Goal: Find specific page/section: Find specific page/section

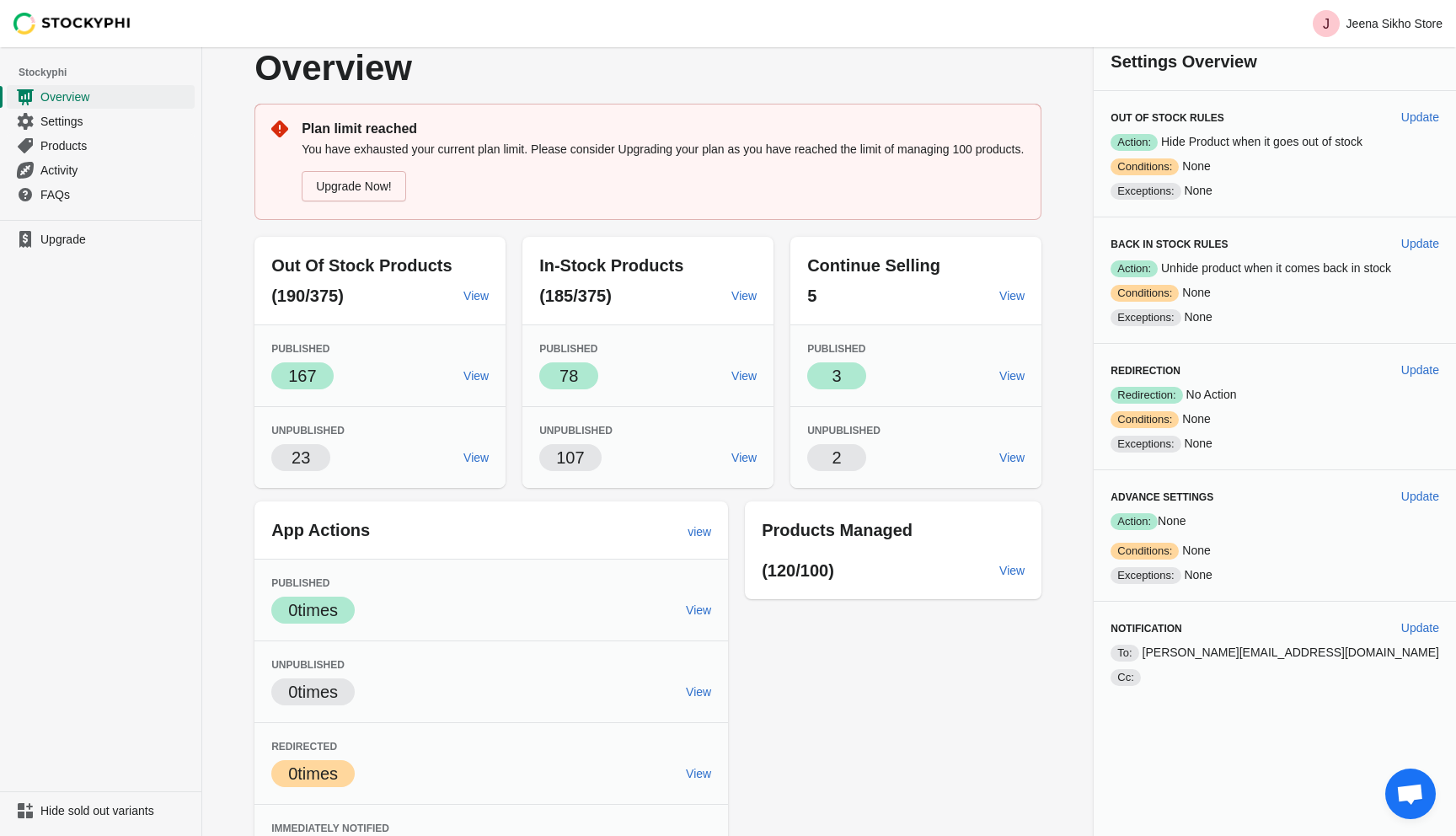
scroll to position [19, 0]
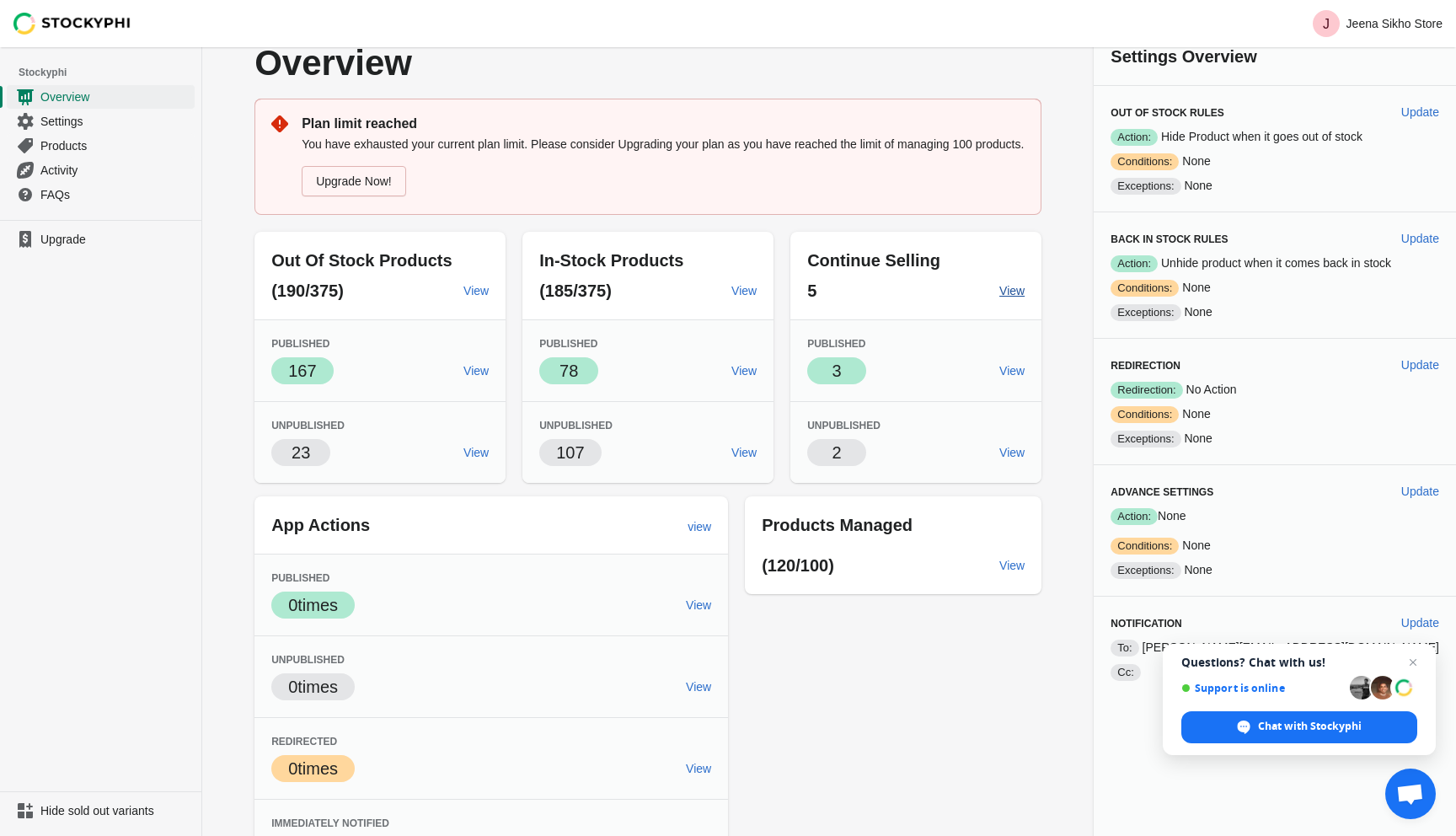
click at [1024, 298] on span "View" at bounding box center [1012, 291] width 25 height 14
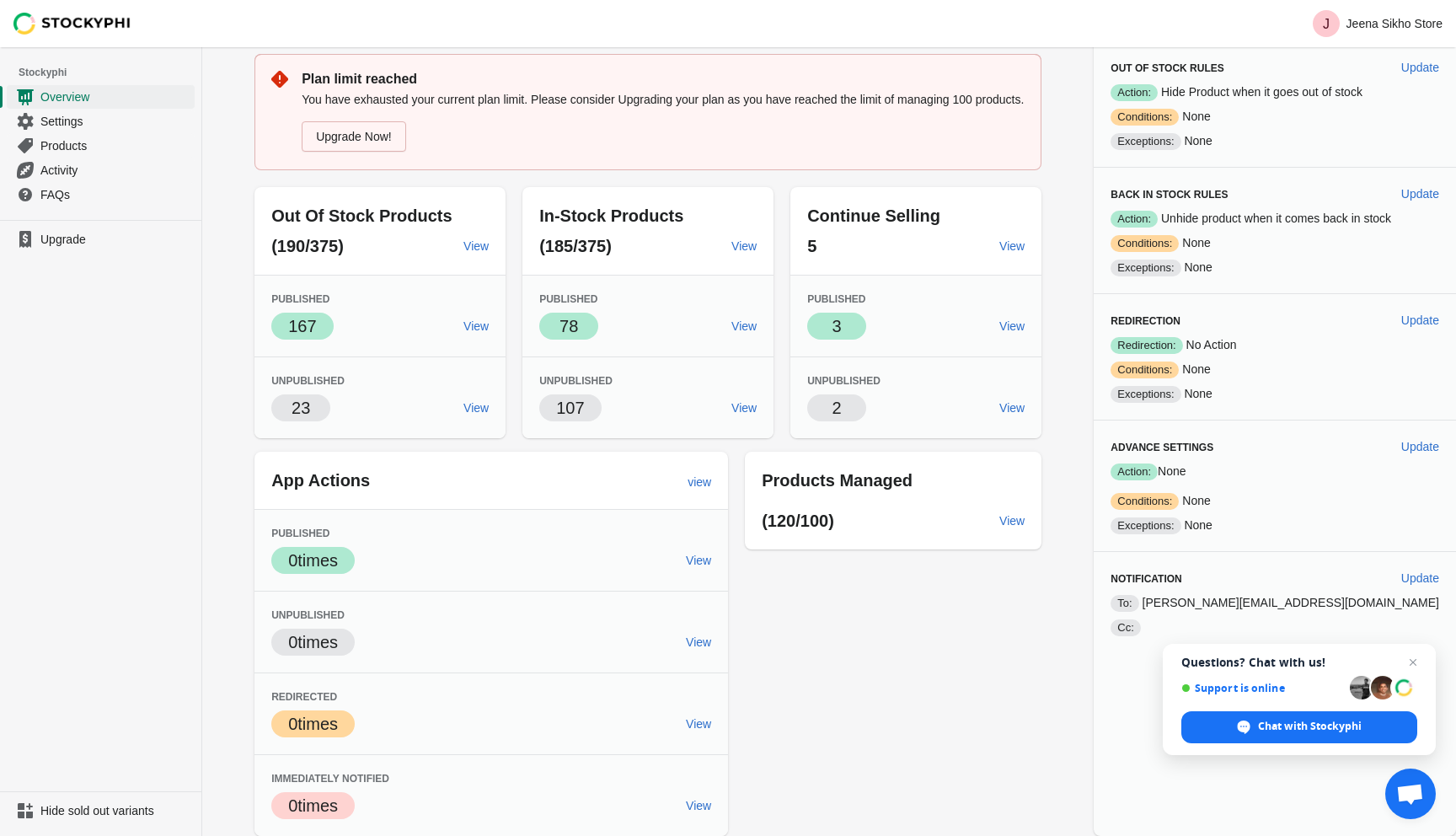
scroll to position [67, 0]
click at [1020, 332] on span "View" at bounding box center [1012, 326] width 25 height 14
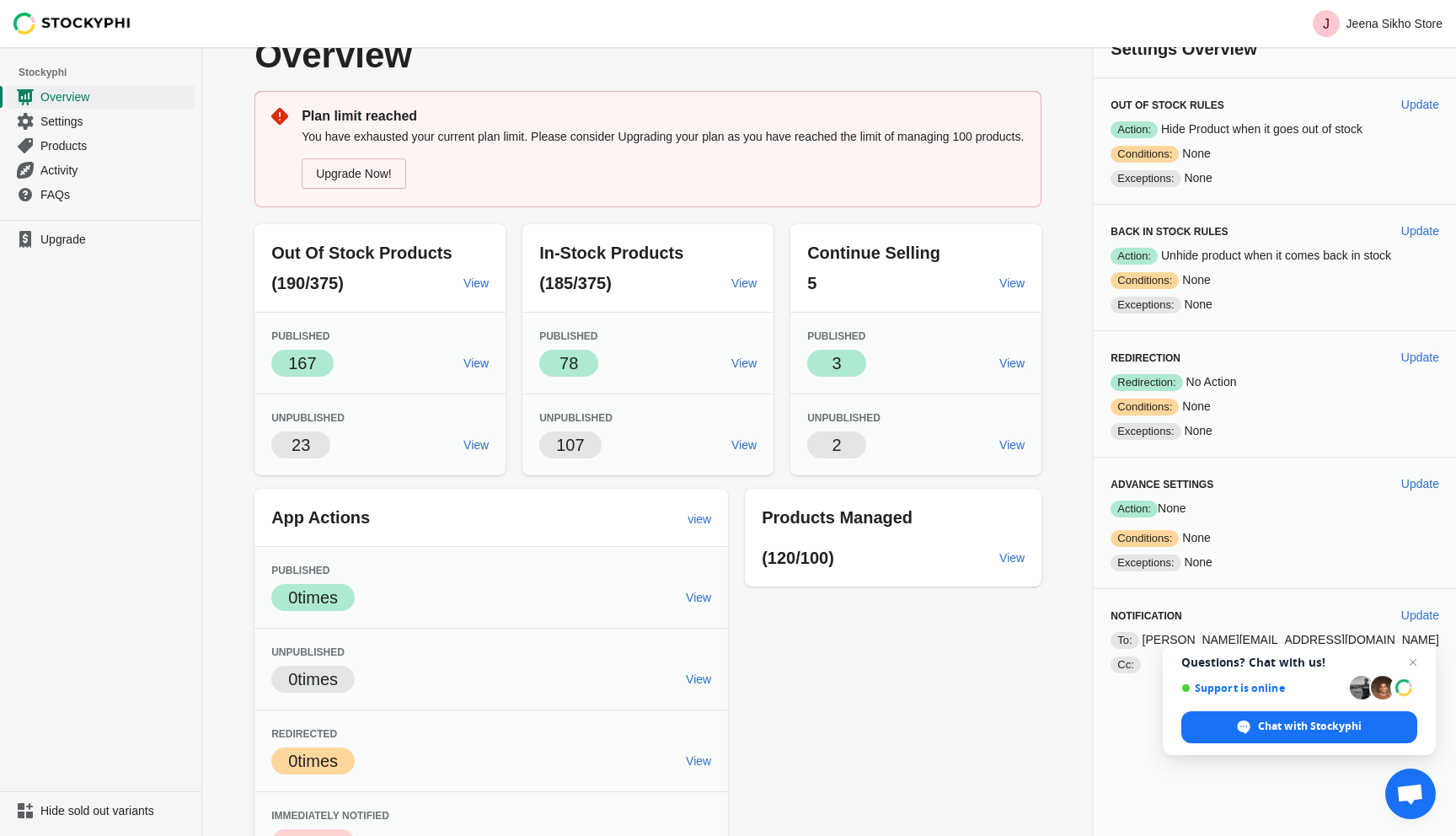
scroll to position [0, 0]
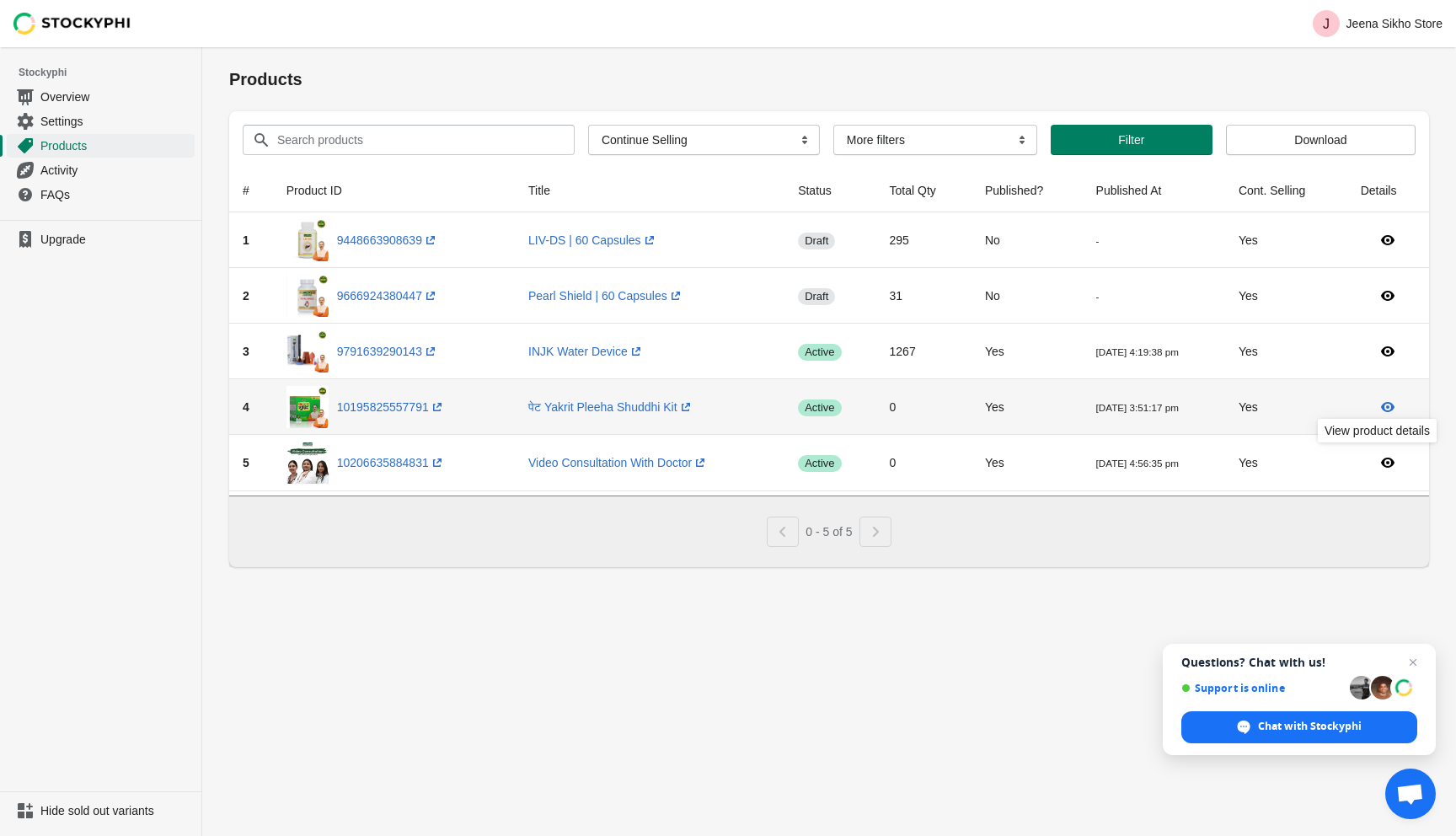
click at [1385, 405] on icon at bounding box center [1386, 406] width 16 height 16
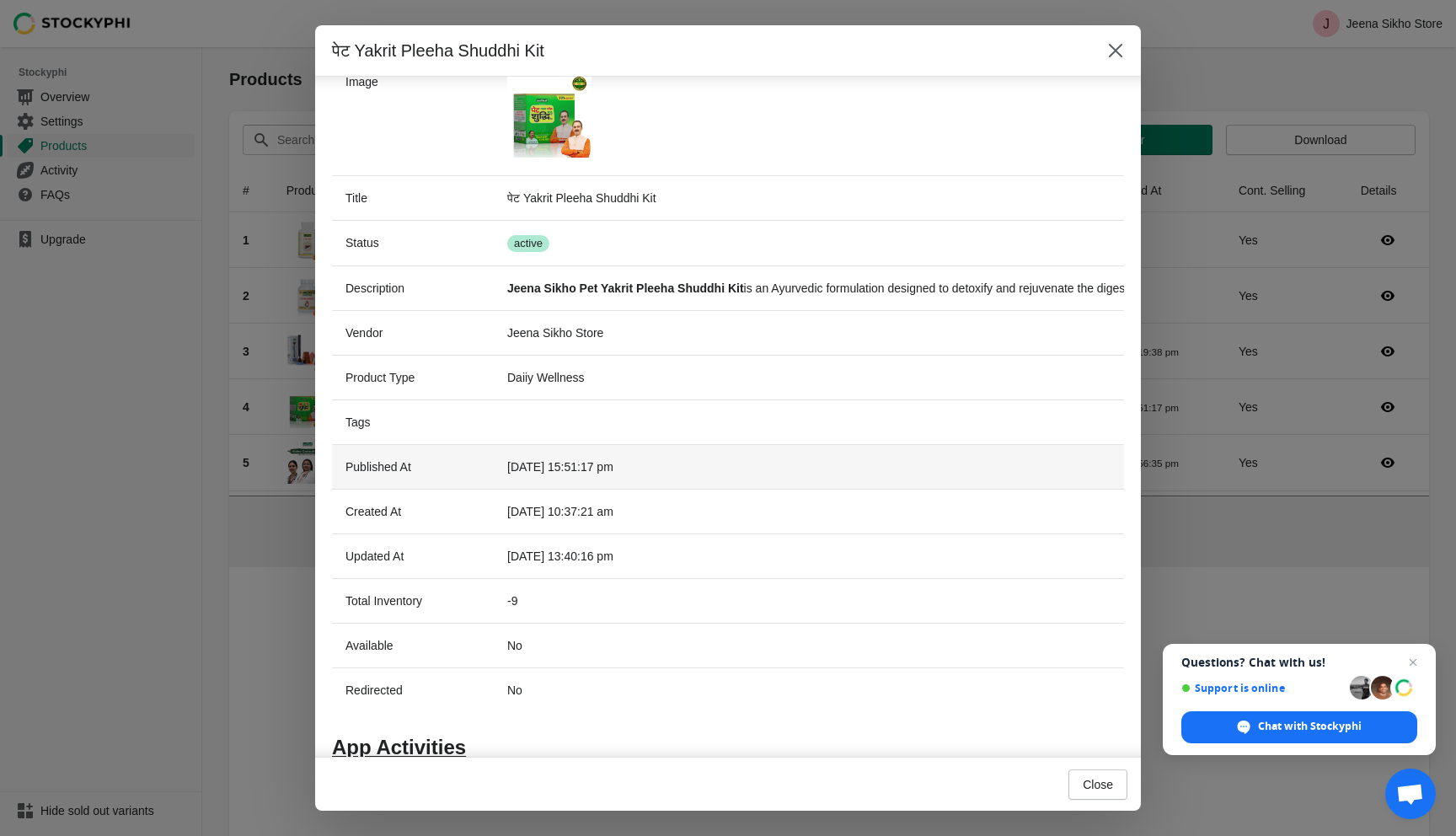
scroll to position [182, 0]
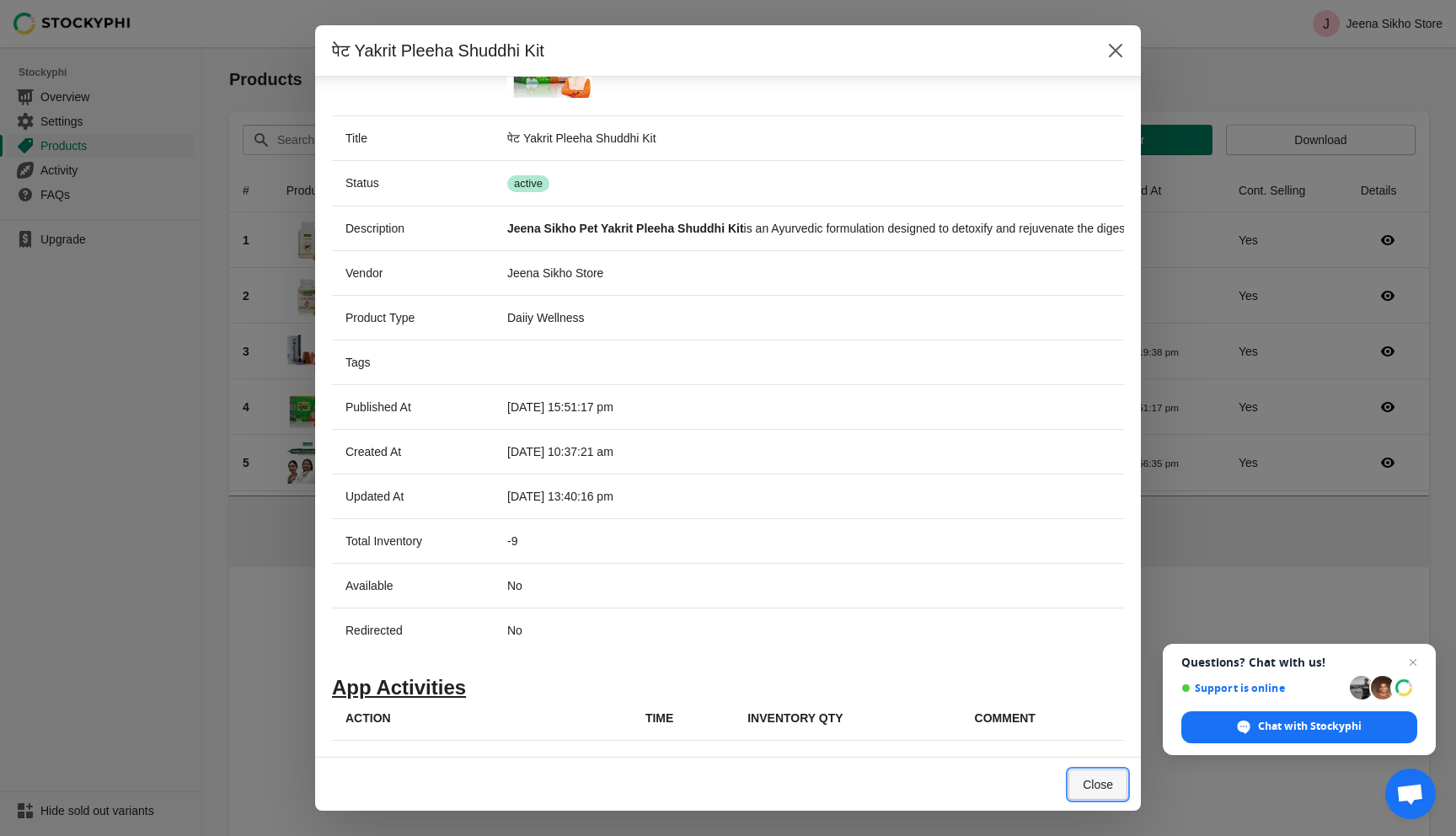
click at [1101, 783] on span "Close" at bounding box center [1097, 785] width 30 height 14
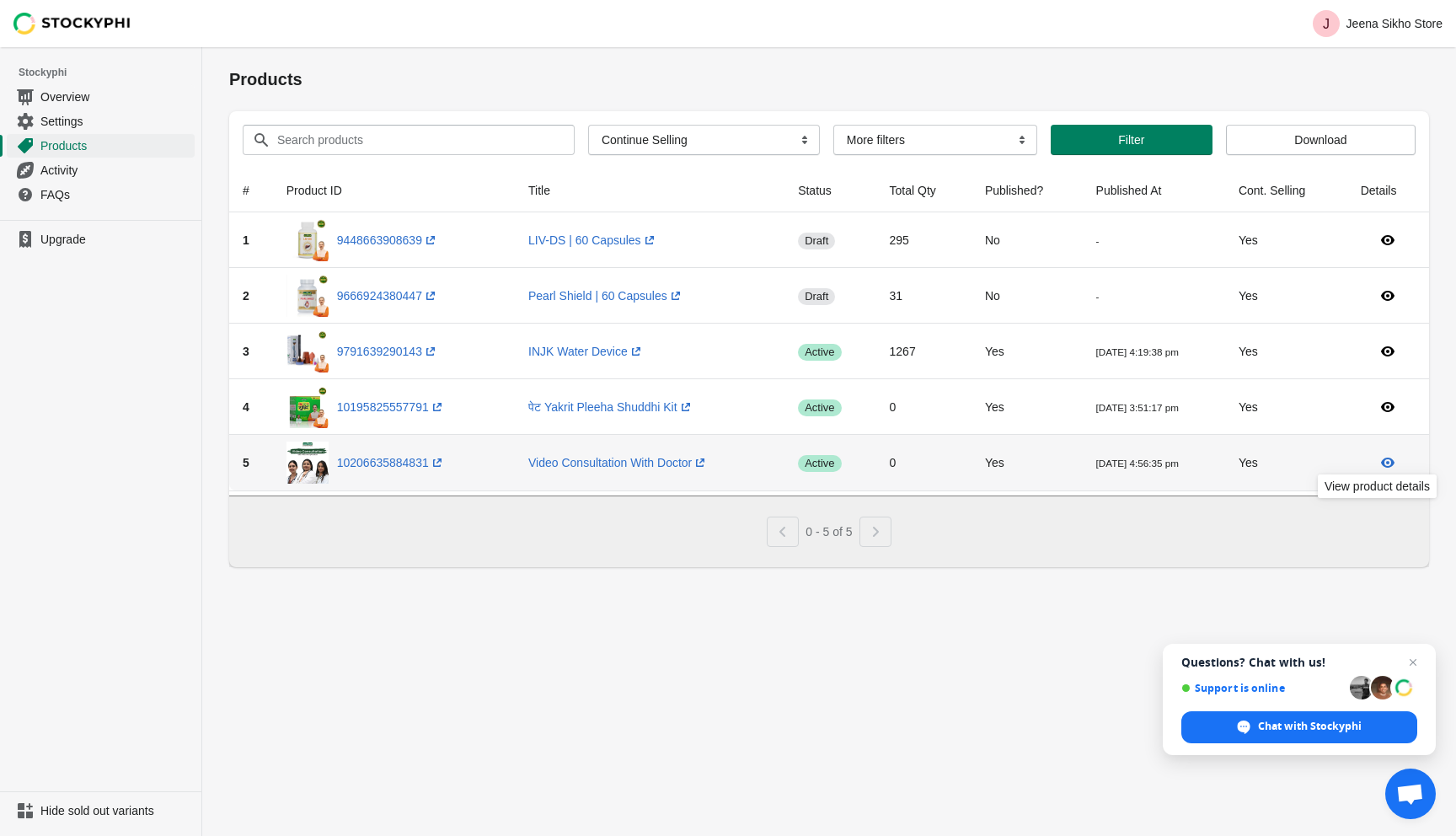
click at [1381, 467] on icon at bounding box center [1386, 462] width 16 height 16
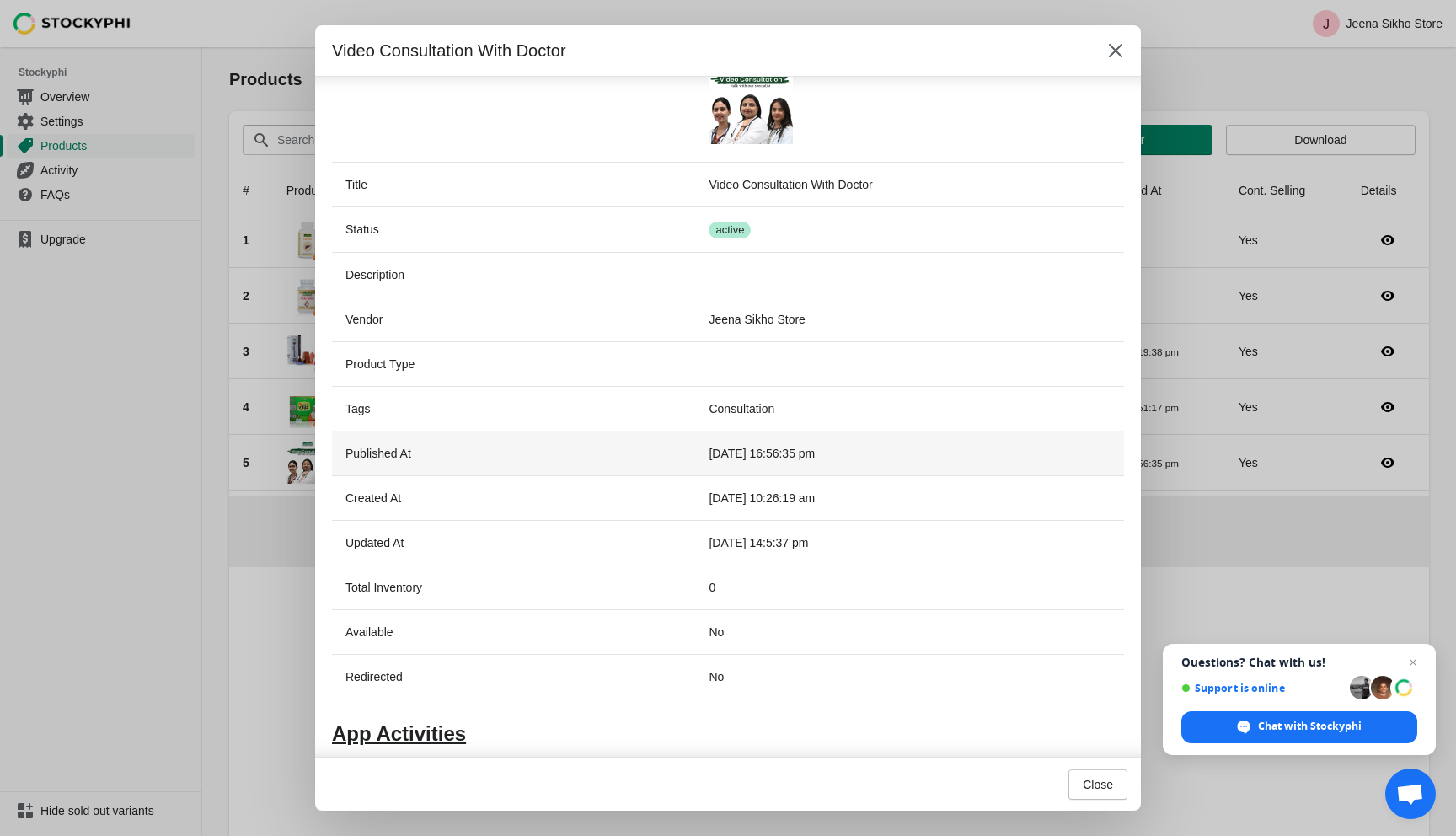
scroll to position [0, 0]
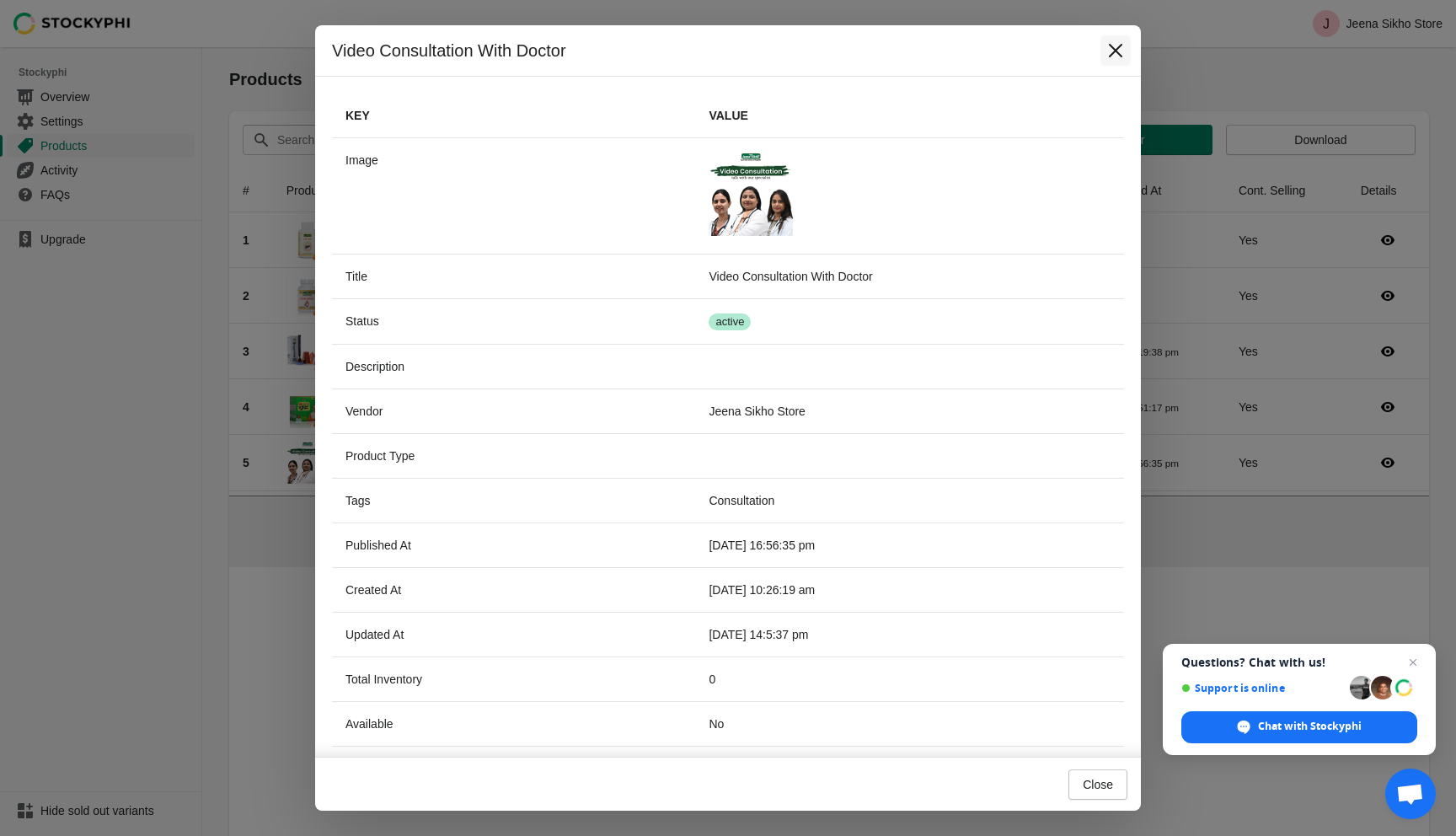
click at [1115, 56] on icon "Close" at bounding box center [1115, 50] width 16 height 16
